Goal: Communication & Community: Participate in discussion

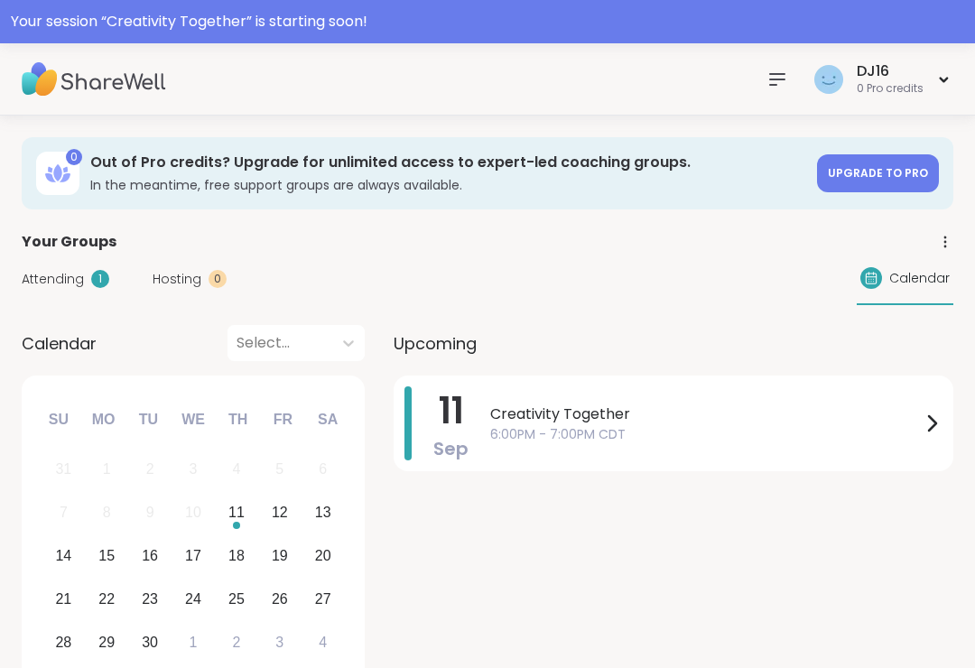
click at [739, 435] on span "6:00PM - 7:00PM CDT" at bounding box center [705, 434] width 431 height 19
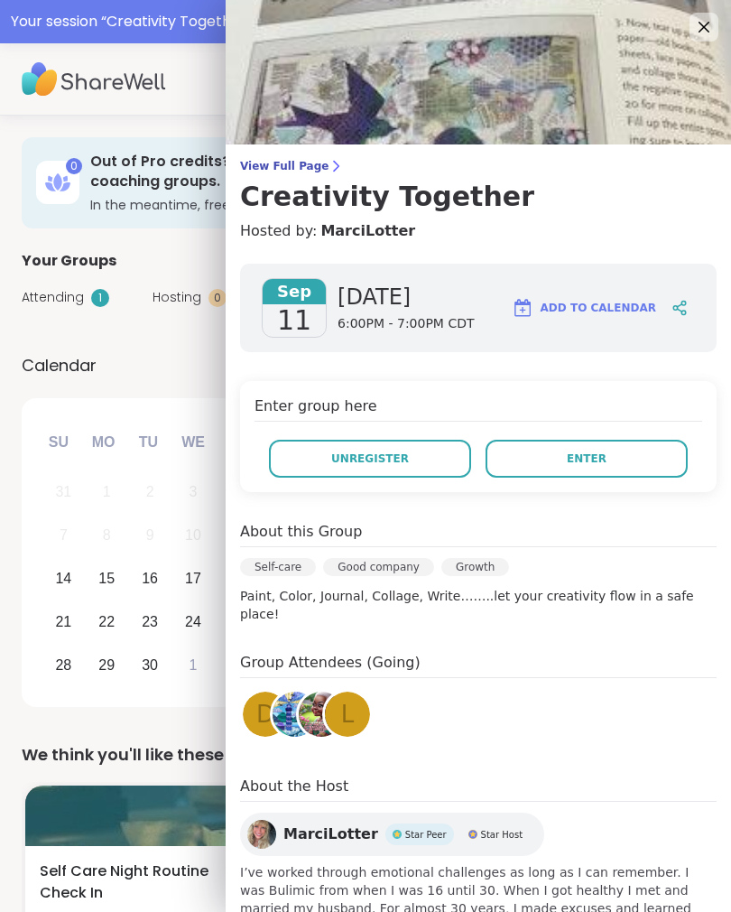
click at [630, 429] on div "Enter group here Unregister Enter" at bounding box center [478, 436] width 477 height 111
click at [640, 454] on button "Enter" at bounding box center [587, 459] width 202 height 38
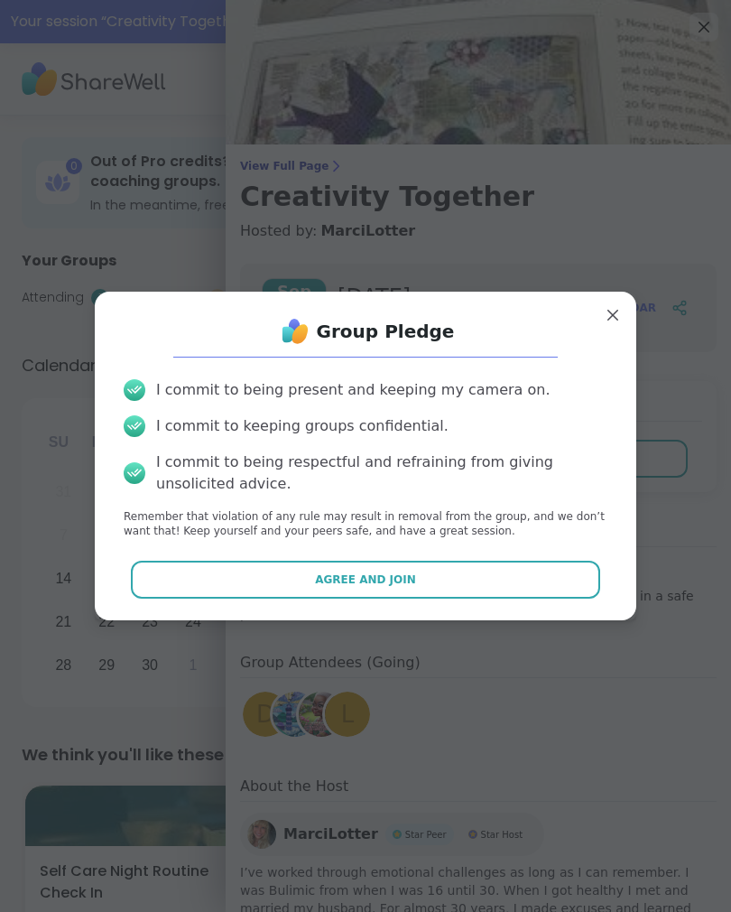
click at [507, 563] on button "Agree and Join" at bounding box center [366, 580] width 470 height 38
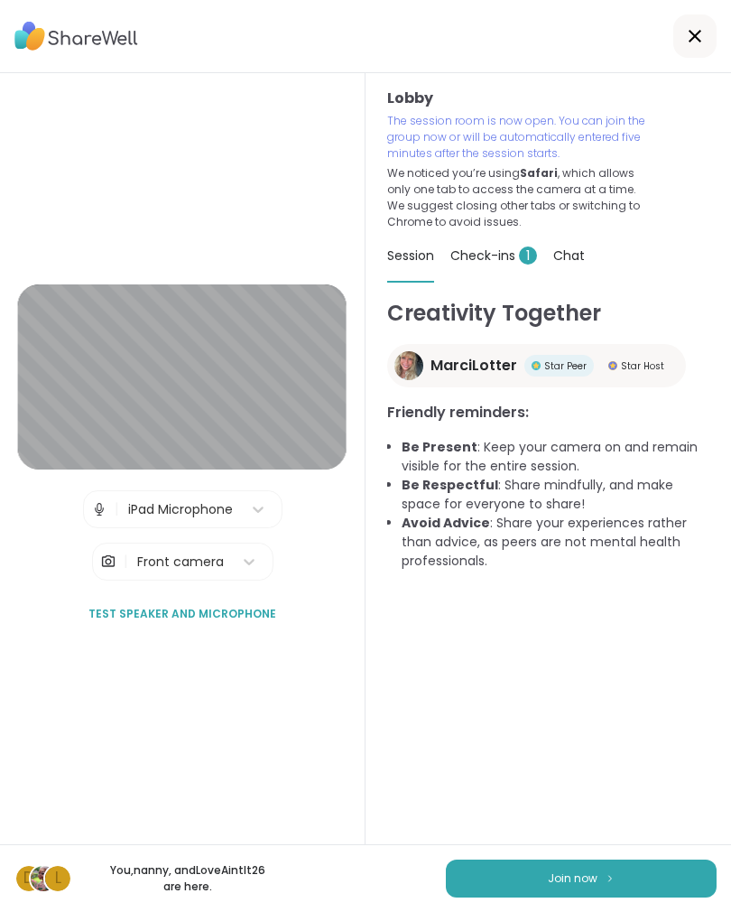
click at [582, 667] on button "Join now" at bounding box center [581, 879] width 271 height 38
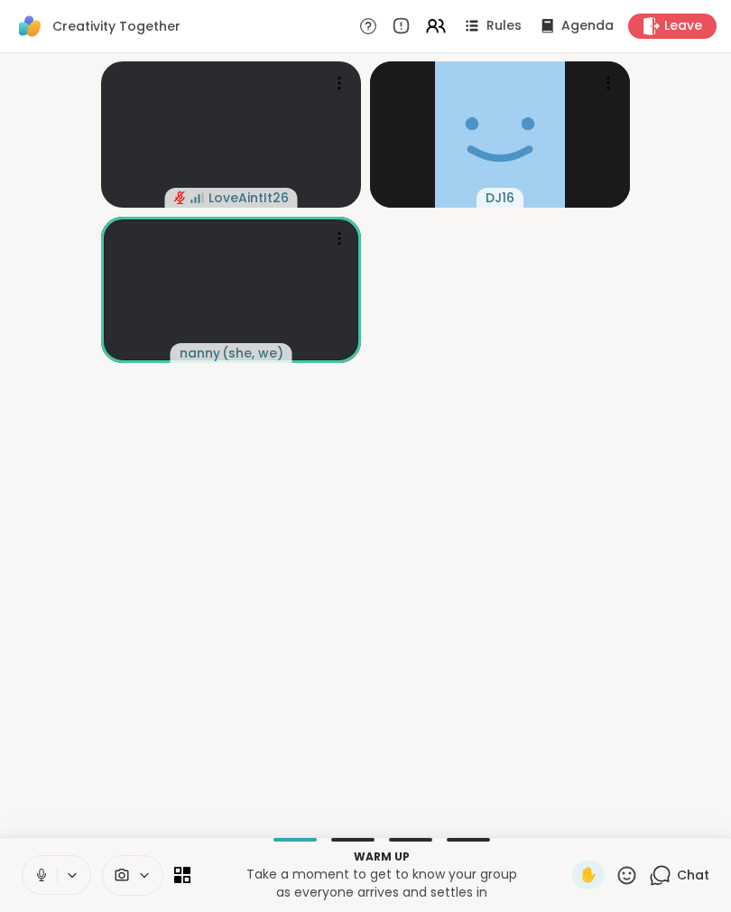
click at [33, 667] on icon at bounding box center [41, 875] width 16 height 16
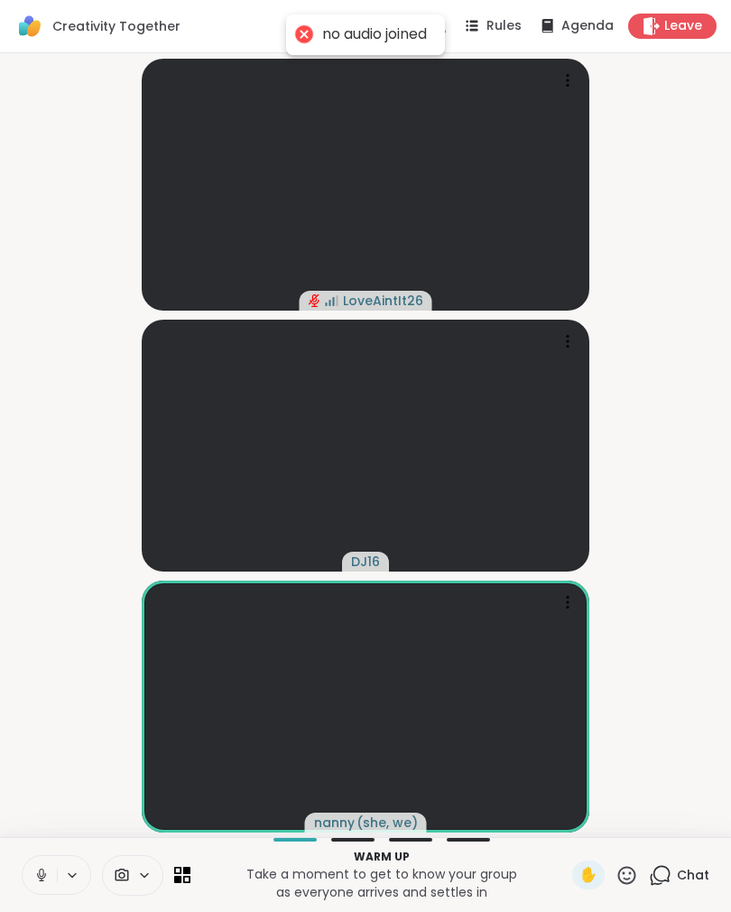
click at [29, 667] on button at bounding box center [40, 875] width 34 height 38
click at [30, 667] on button at bounding box center [40, 875] width 34 height 38
click at [133, 667] on span at bounding box center [120, 875] width 34 height 17
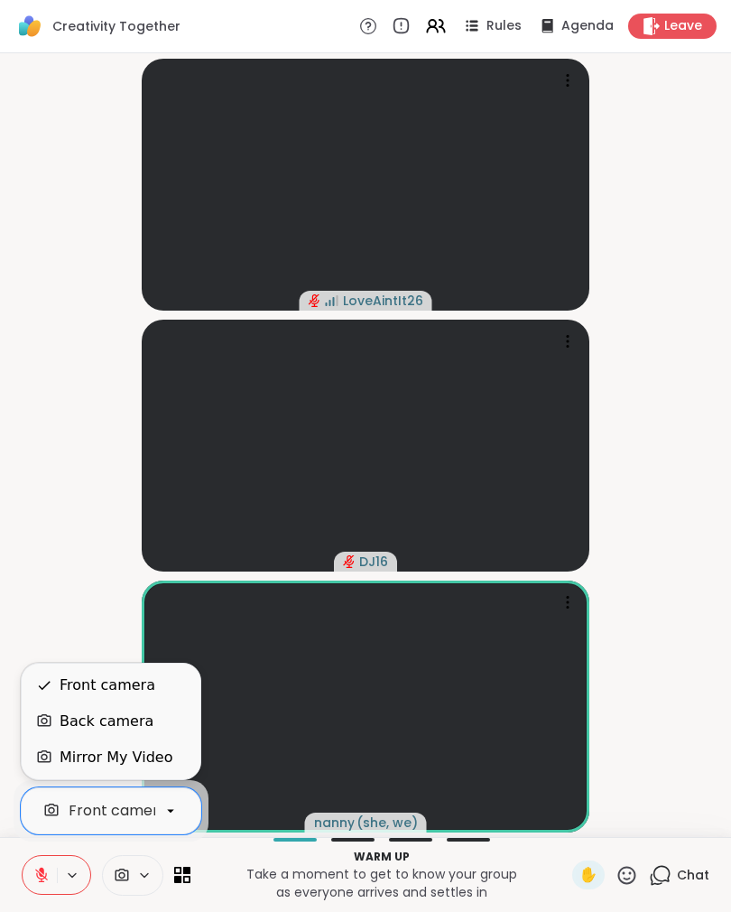
click at [70, 667] on div "Mirror My Video" at bounding box center [116, 758] width 113 height 22
click at [77, 667] on div "Back camera" at bounding box center [107, 722] width 94 height 22
click at [43, 667] on icon at bounding box center [45, 684] width 14 height 13
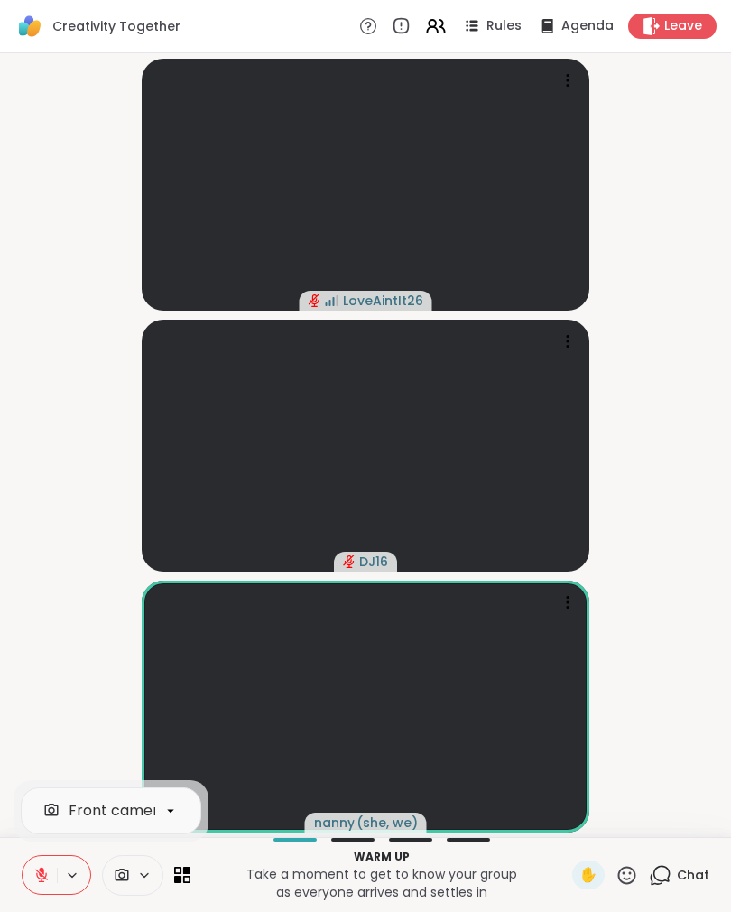
click at [243, 667] on p "Take a moment to get to know your group as everyone arrives and settles in" at bounding box center [381, 883] width 360 height 36
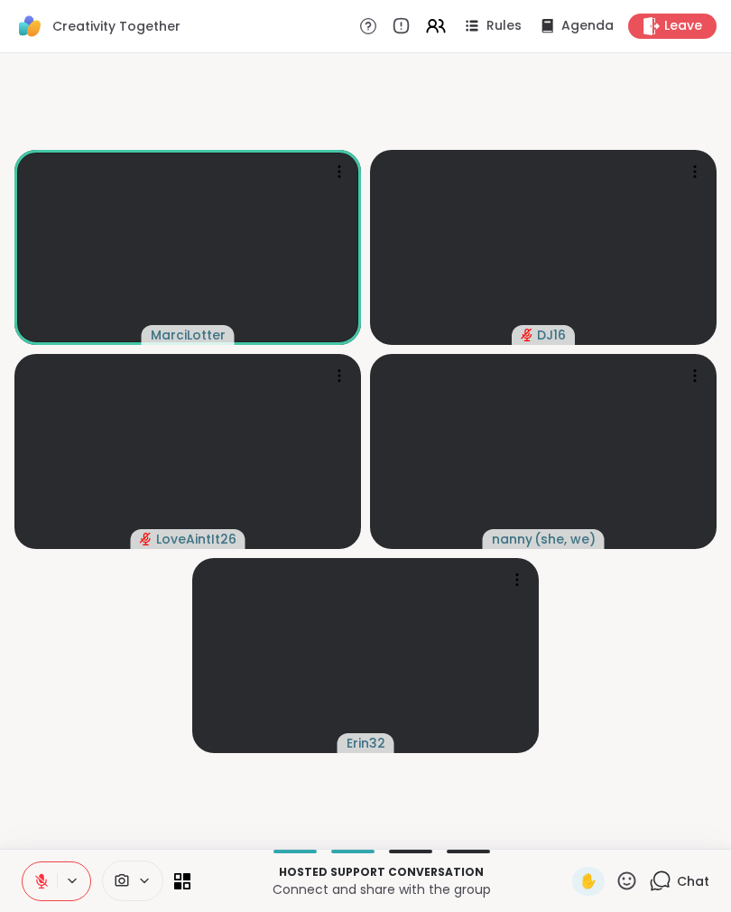
click at [635, 667] on icon at bounding box center [627, 880] width 23 height 23
click at [570, 667] on div "❤️" at bounding box center [574, 833] width 33 height 29
click at [35, 667] on button at bounding box center [40, 881] width 34 height 38
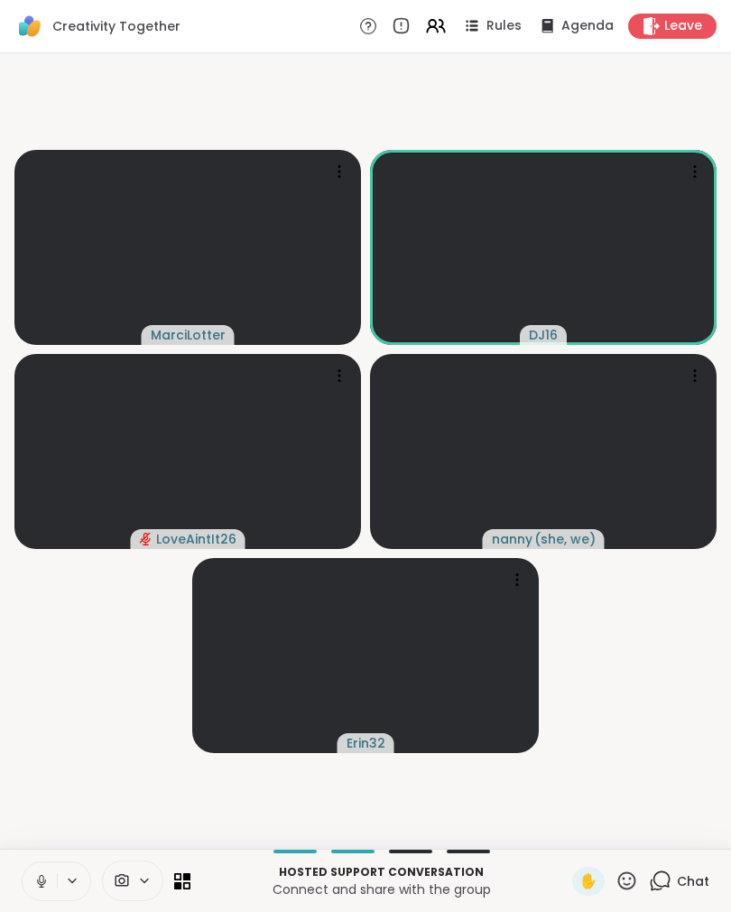
click at [24, 667] on button at bounding box center [40, 881] width 34 height 38
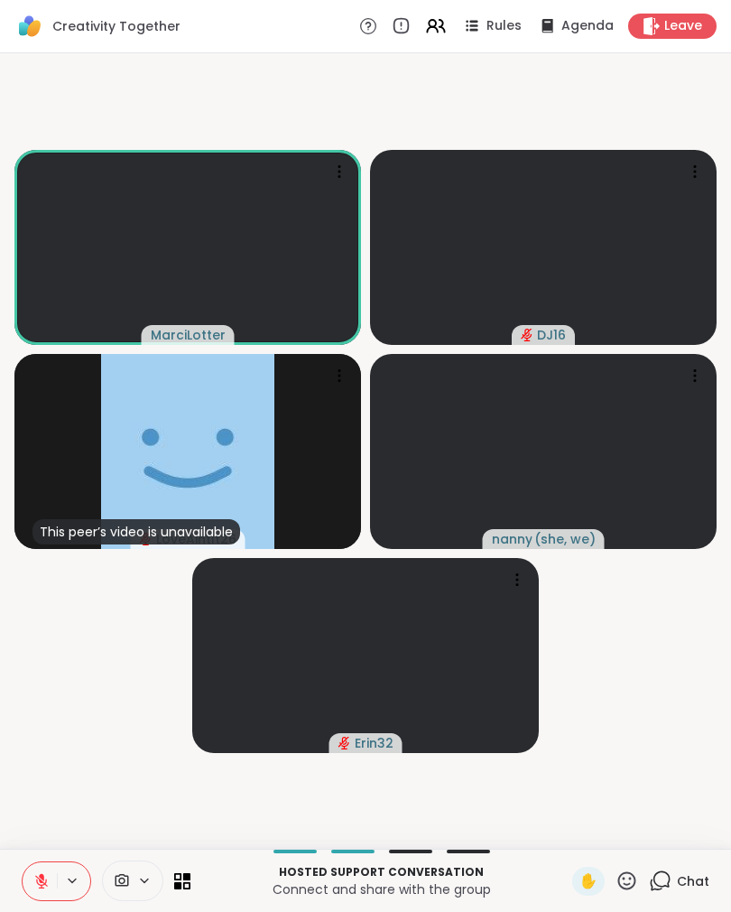
click at [45, 667] on button at bounding box center [40, 881] width 34 height 38
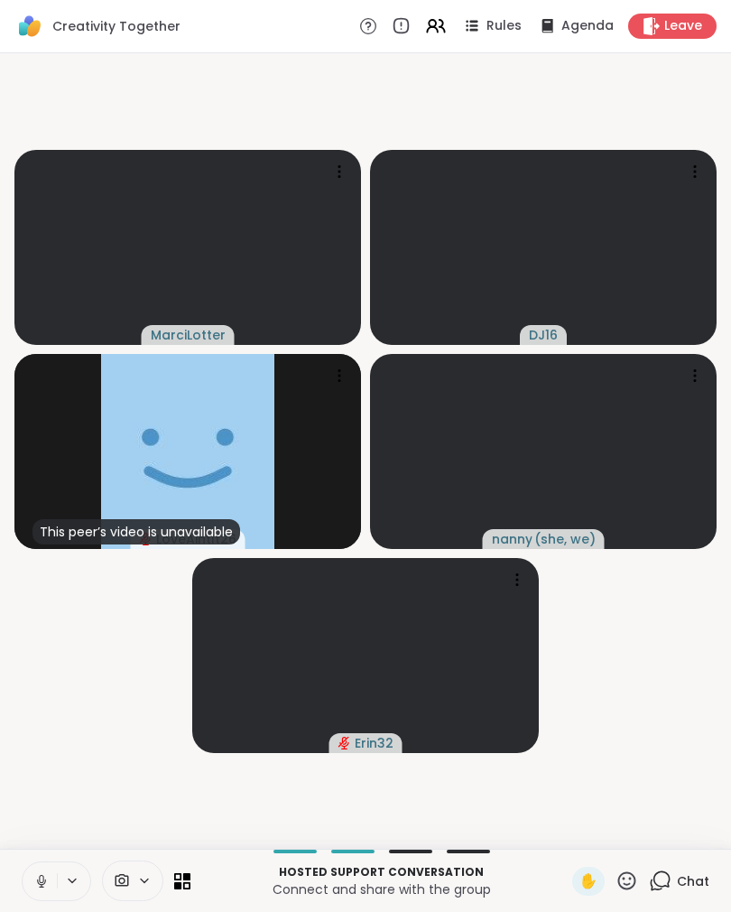
click at [42, 667] on button at bounding box center [40, 881] width 34 height 38
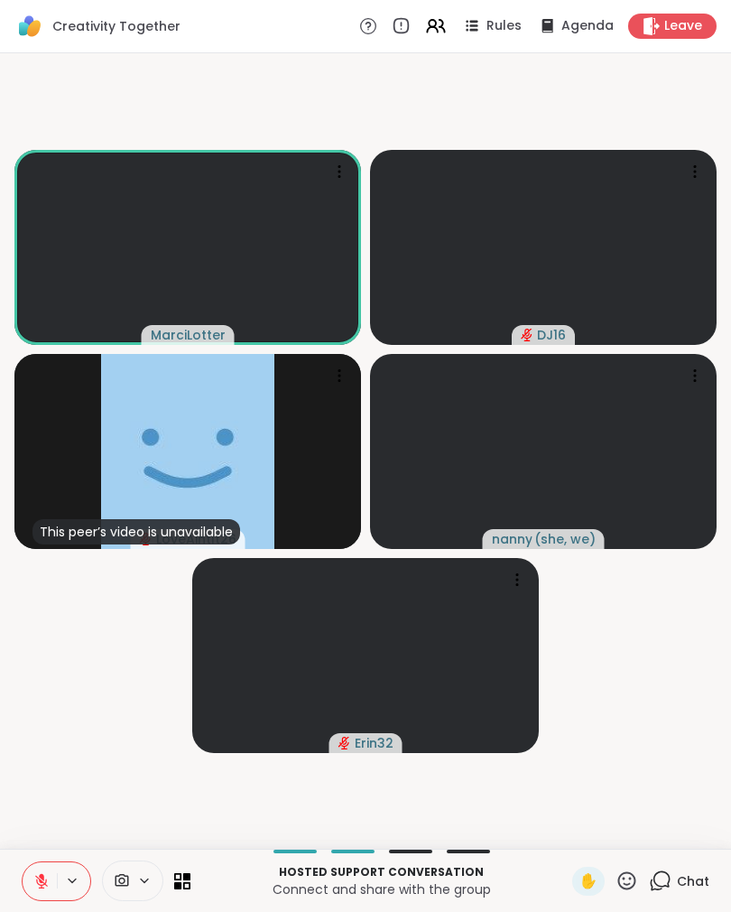
click at [45, 667] on icon at bounding box center [41, 881] width 16 height 16
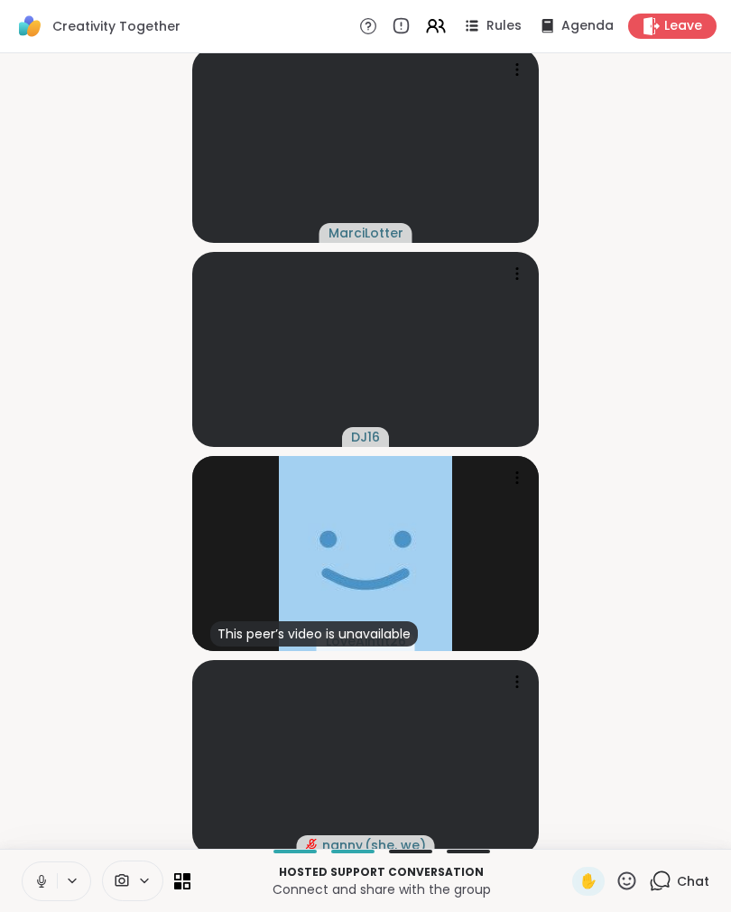
click at [627, 667] on icon at bounding box center [627, 880] width 23 height 23
click at [558, 667] on div "❤️" at bounding box center [574, 833] width 33 height 29
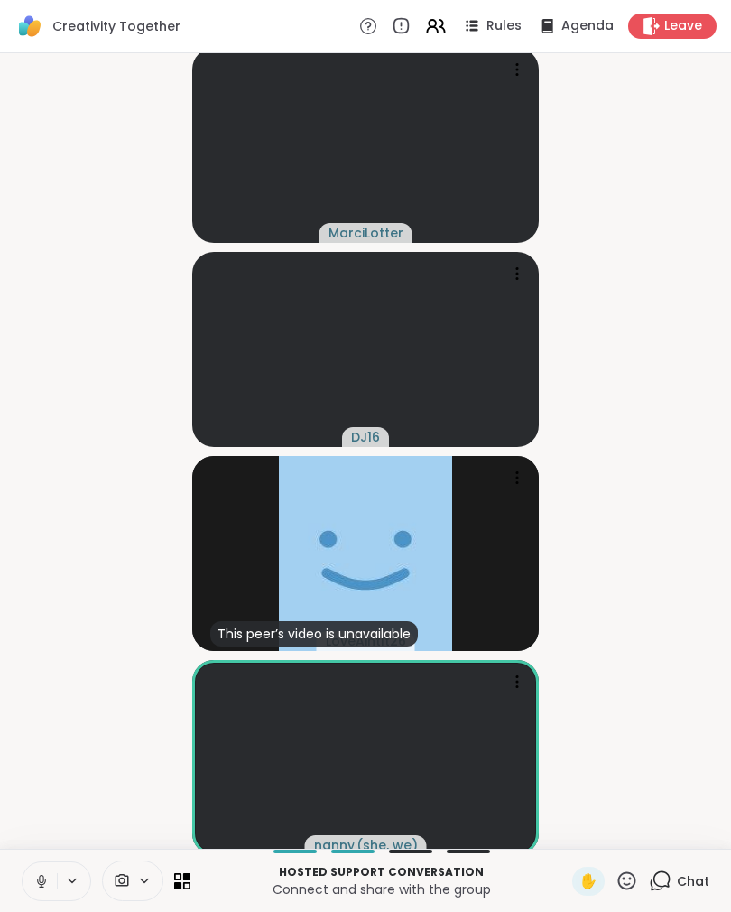
click at [14, 667] on div "Hosted support conversation Connect and share with the group ✋ Chat" at bounding box center [365, 880] width 731 height 63
click at [25, 667] on button at bounding box center [40, 881] width 34 height 38
